Goal: Book appointment/travel/reservation

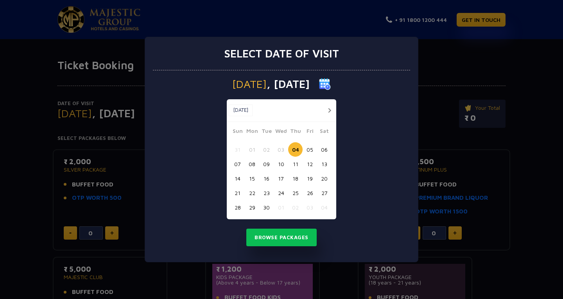
click at [315, 152] on button "05" at bounding box center [310, 149] width 14 height 14
click at [269, 233] on button "Browse Packages" at bounding box center [281, 238] width 70 height 18
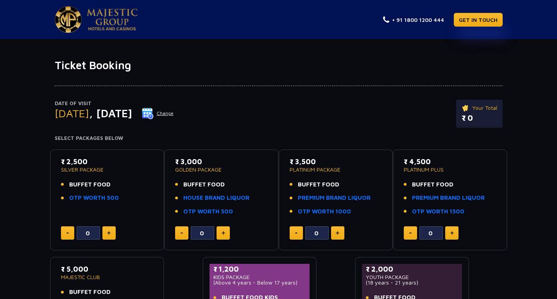
click at [174, 114] on button "Change" at bounding box center [158, 113] width 32 height 13
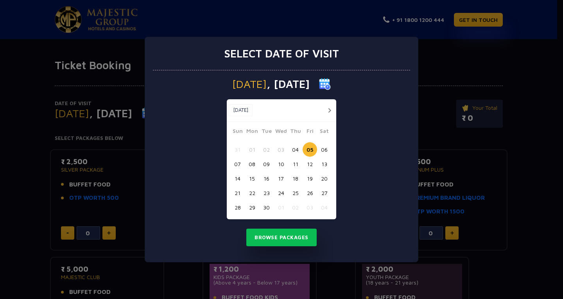
click at [294, 152] on button "04" at bounding box center [295, 149] width 14 height 14
click at [296, 242] on button "Browse Packages" at bounding box center [281, 238] width 70 height 18
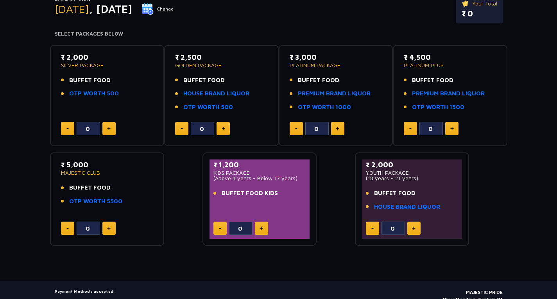
scroll to position [105, 0]
